Goal: Information Seeking & Learning: Check status

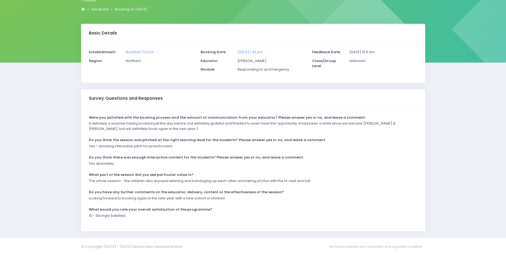
scroll to position [58, 0]
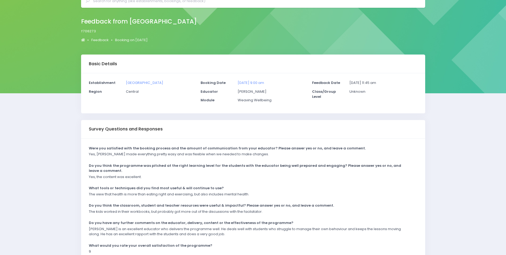
scroll to position [63, 0]
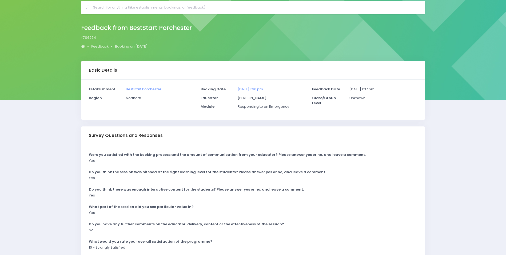
scroll to position [53, 0]
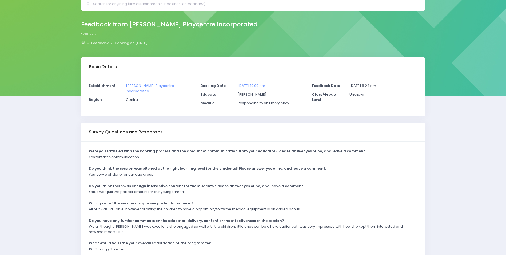
scroll to position [58, 0]
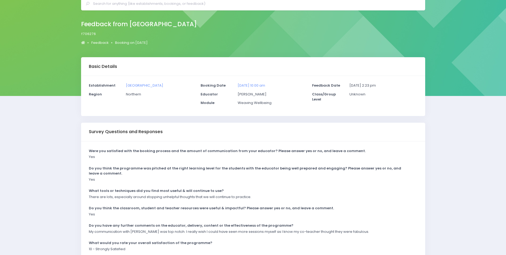
scroll to position [58, 0]
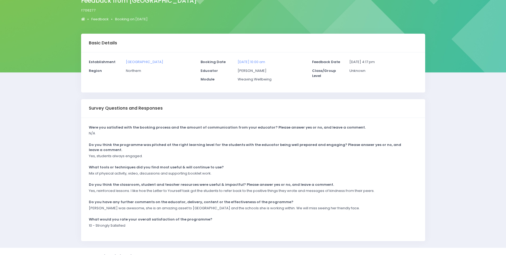
scroll to position [58, 0]
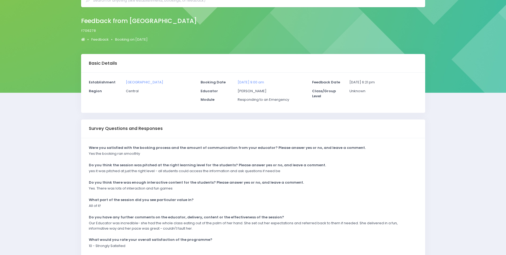
scroll to position [58, 0]
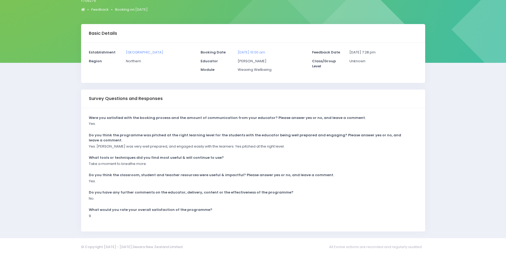
scroll to position [58, 0]
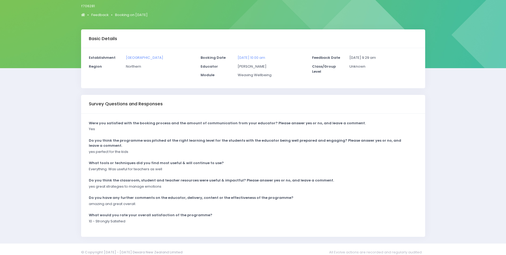
scroll to position [58, 0]
